Goal: Task Accomplishment & Management: Use online tool/utility

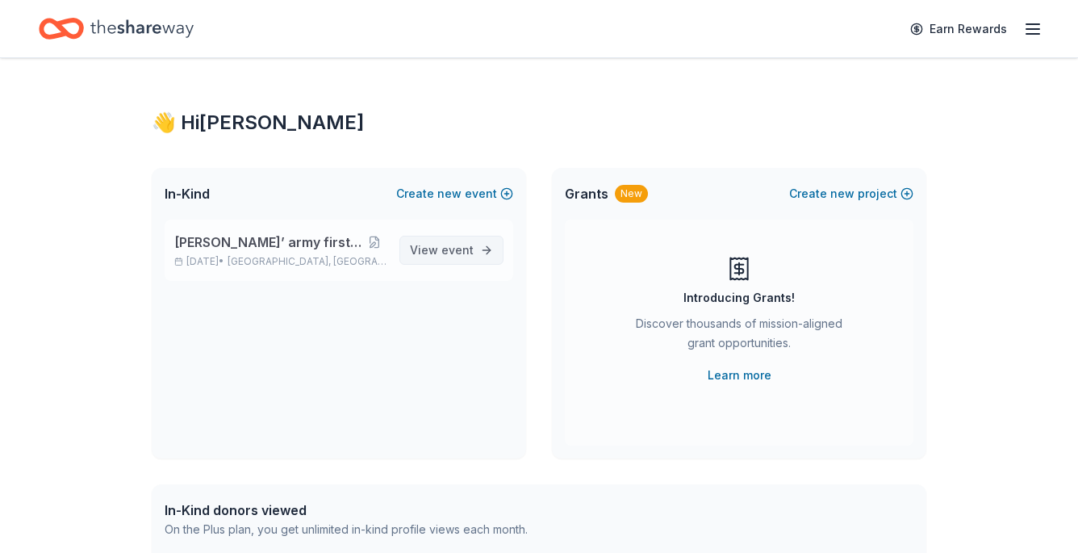
click at [462, 257] on span "View event" at bounding box center [442, 250] width 64 height 19
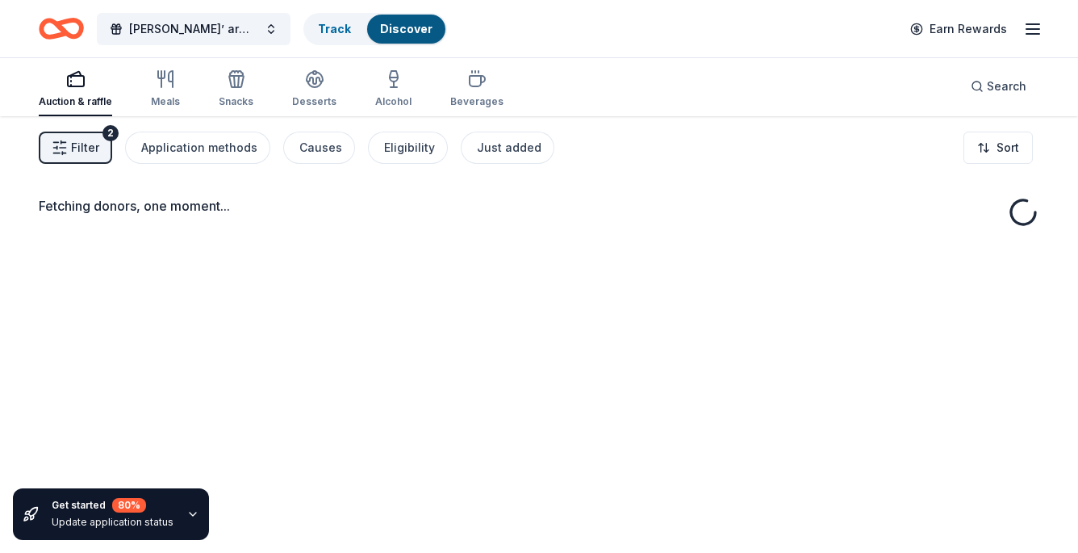
scroll to position [3, 0]
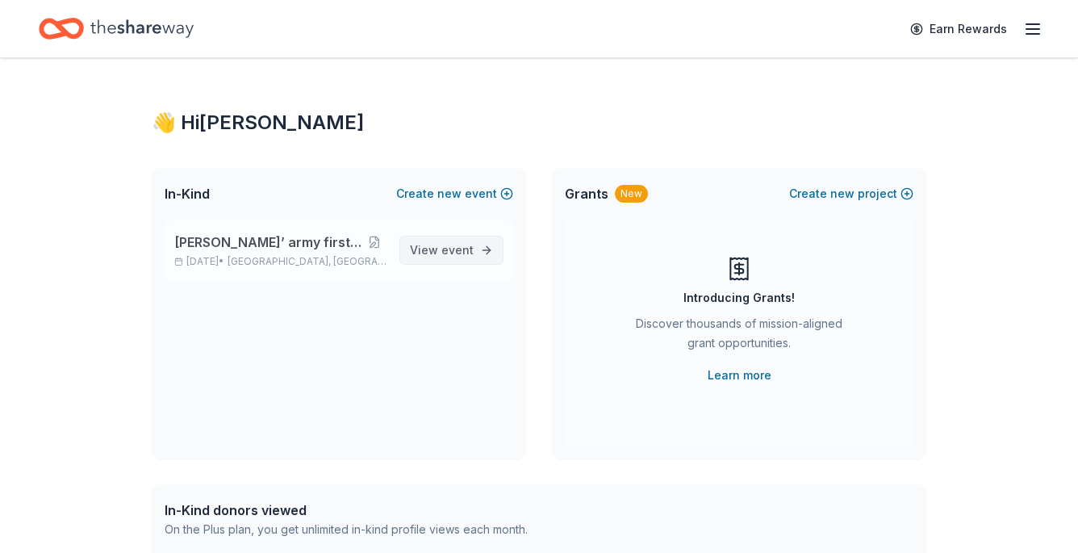
click at [450, 239] on link "View event" at bounding box center [451, 250] width 104 height 29
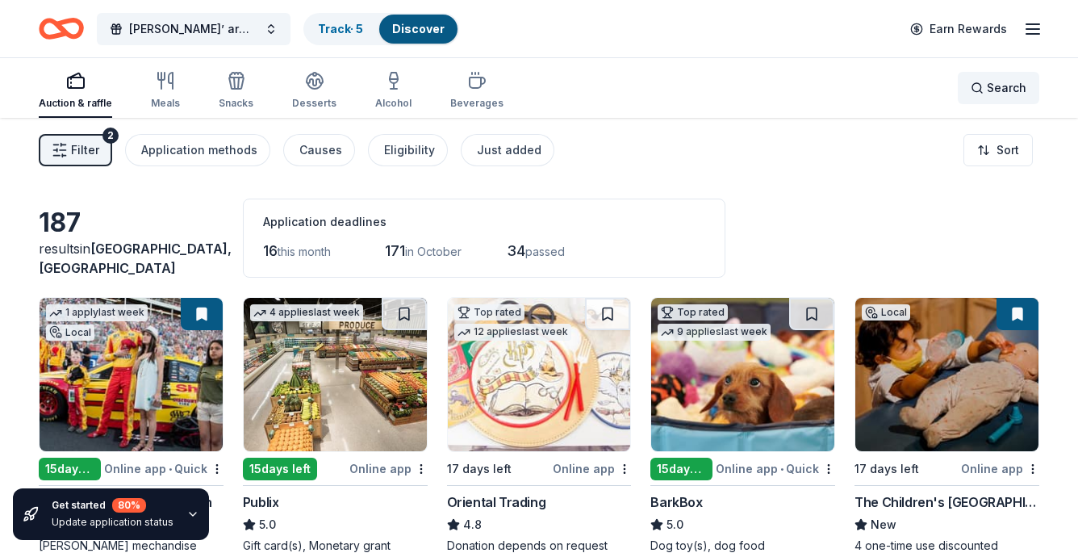
click at [988, 91] on div "Search" at bounding box center [999, 87] width 56 height 19
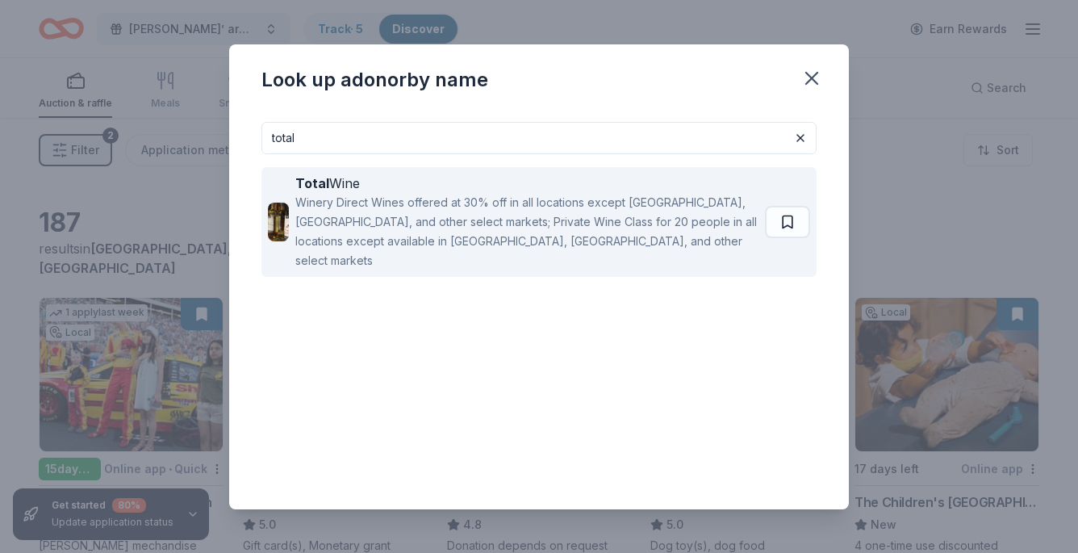
type input "total"
click at [639, 228] on div "Winery Direct Wines offered at 30% off in all locations except [GEOGRAPHIC_DATA…" at bounding box center [526, 231] width 463 height 77
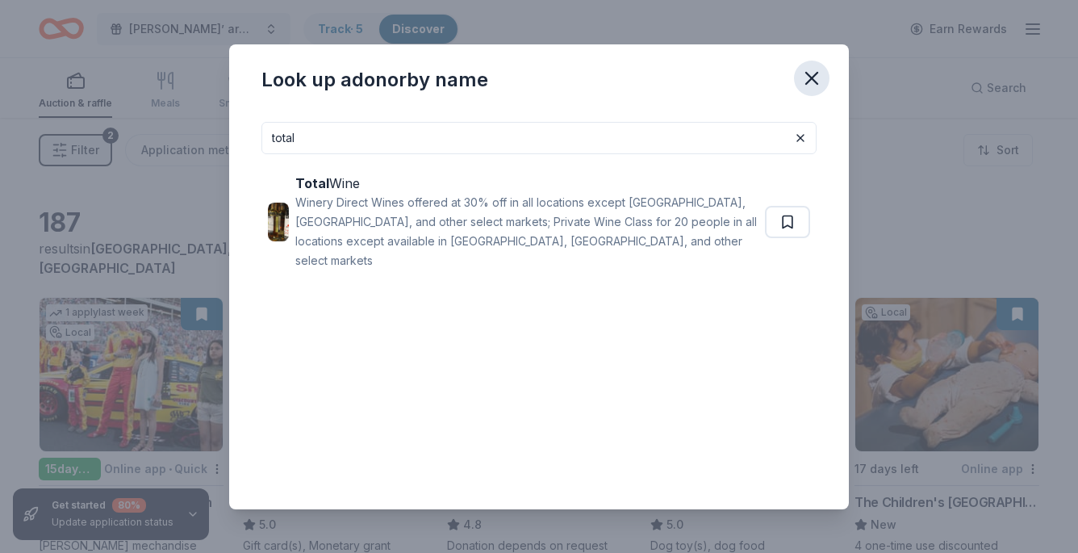
click at [816, 80] on icon "button" at bounding box center [812, 78] width 23 height 23
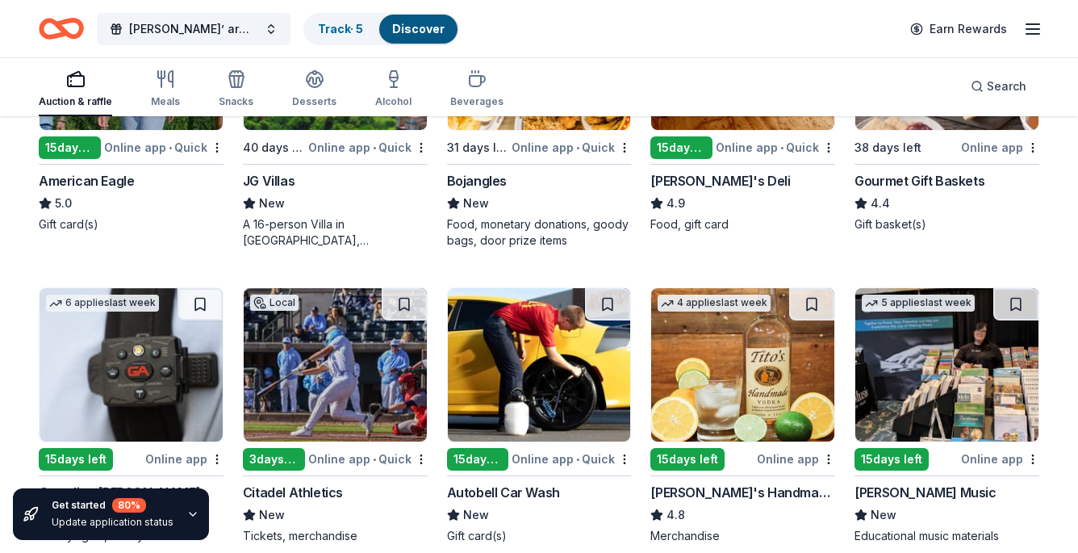
scroll to position [2190, 0]
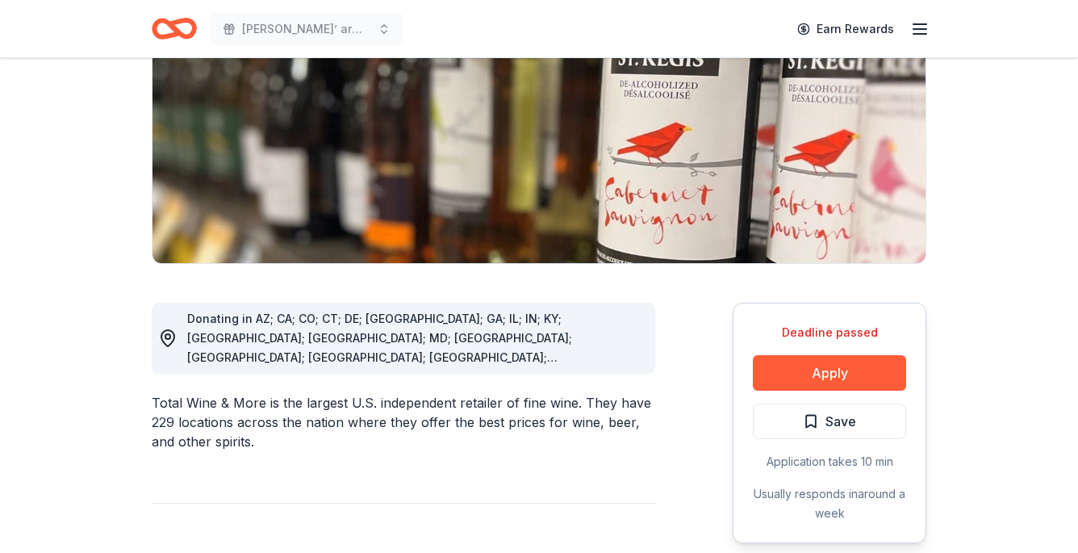
scroll to position [224, 0]
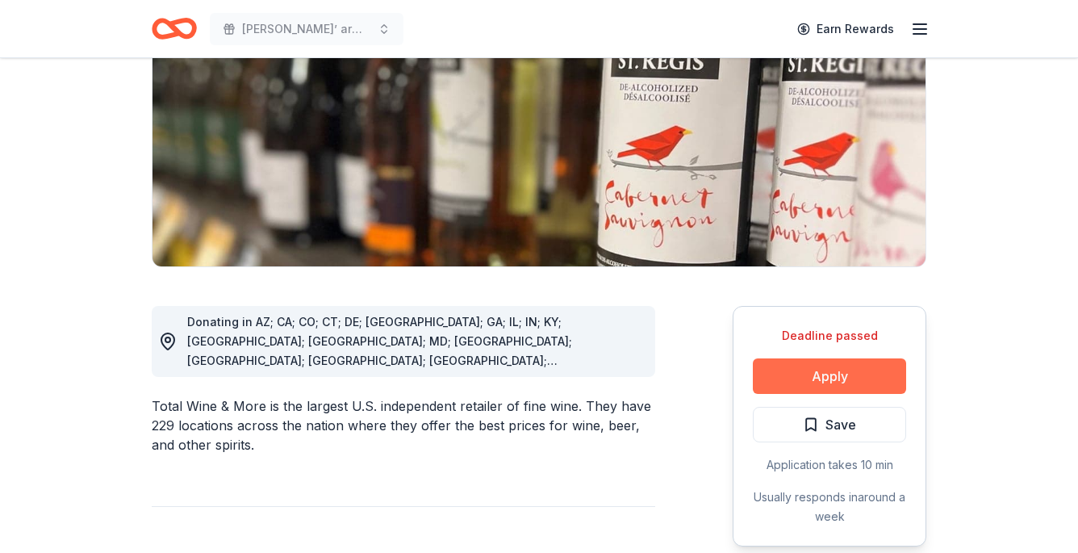
click at [804, 371] on button "Apply" at bounding box center [829, 376] width 153 height 36
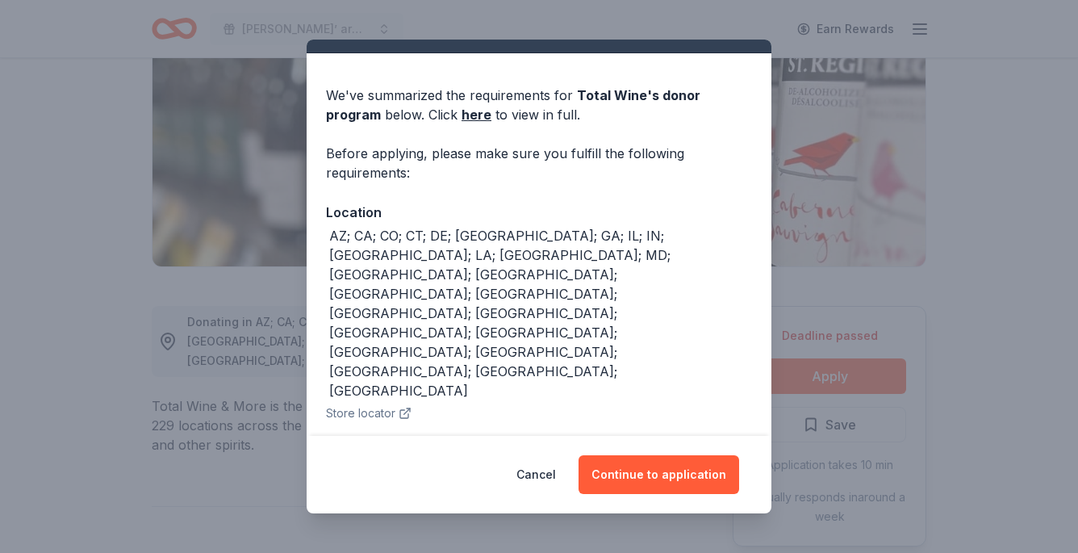
scroll to position [31, 0]
click at [538, 470] on button "Cancel" at bounding box center [537, 474] width 40 height 39
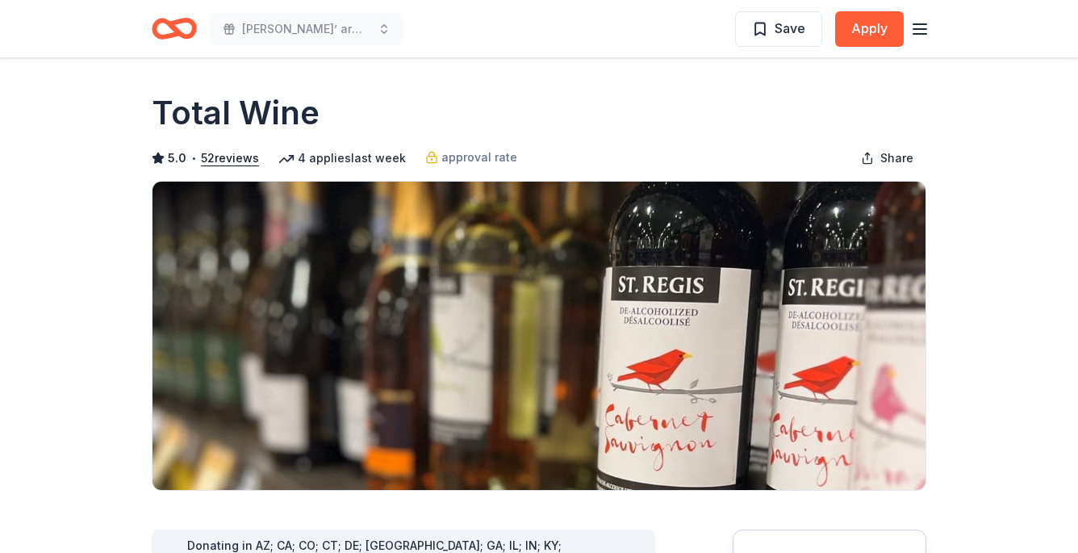
scroll to position [0, 0]
